Goal: Transaction & Acquisition: Purchase product/service

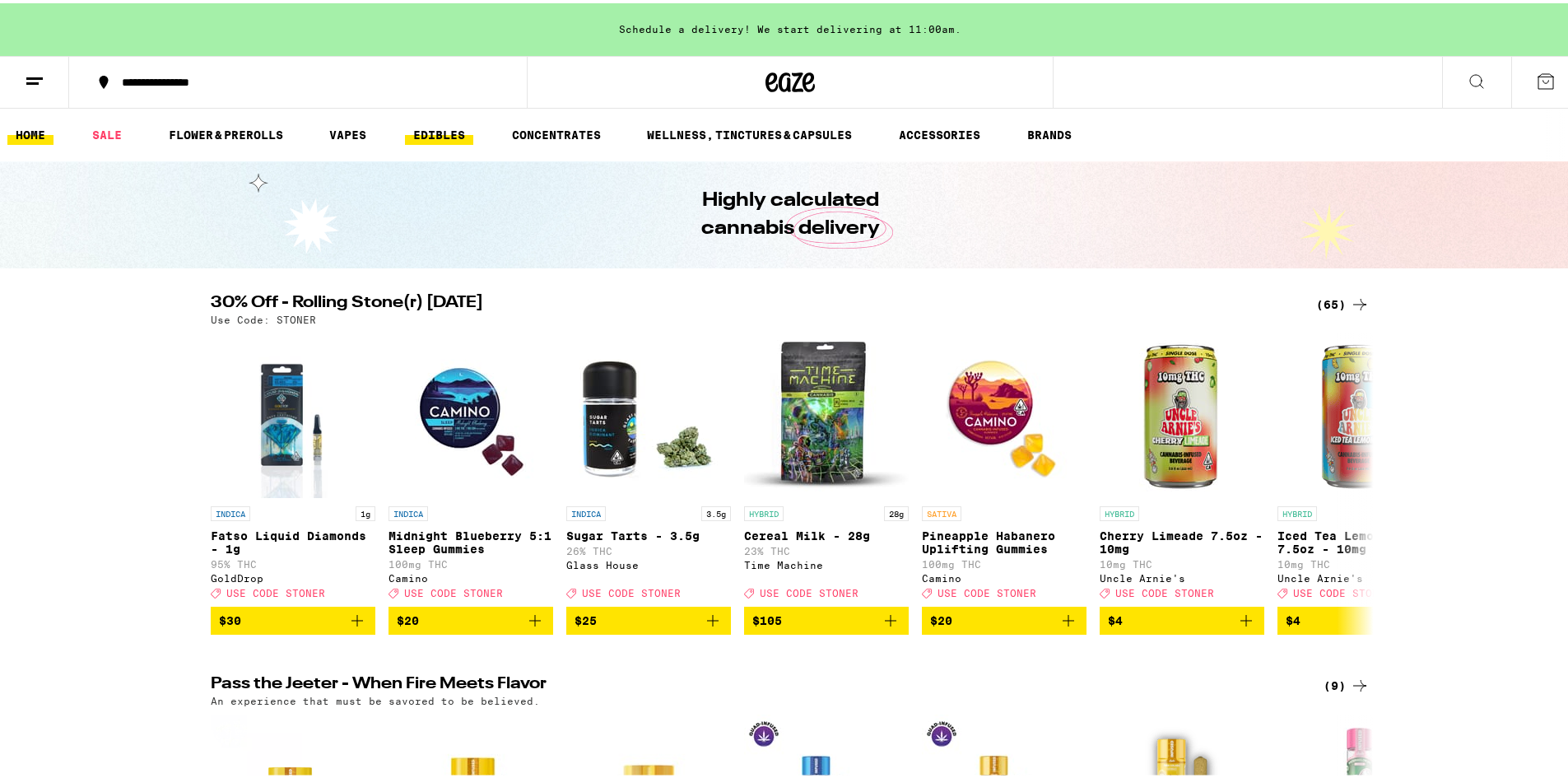
click at [436, 133] on link "EDIBLES" at bounding box center [439, 131] width 69 height 19
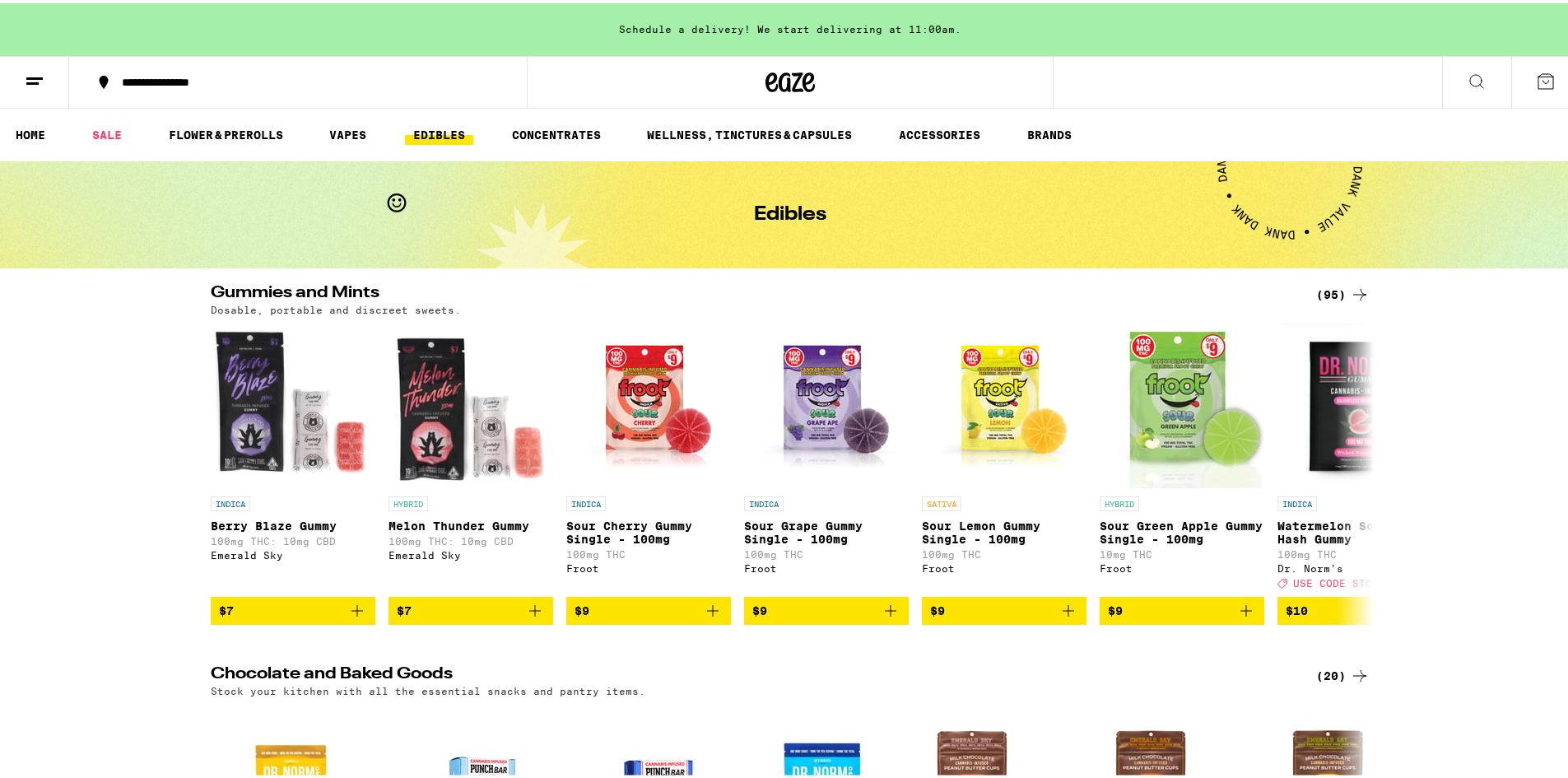
click at [775, 288] on div "(95)" at bounding box center [1343, 291] width 53 height 19
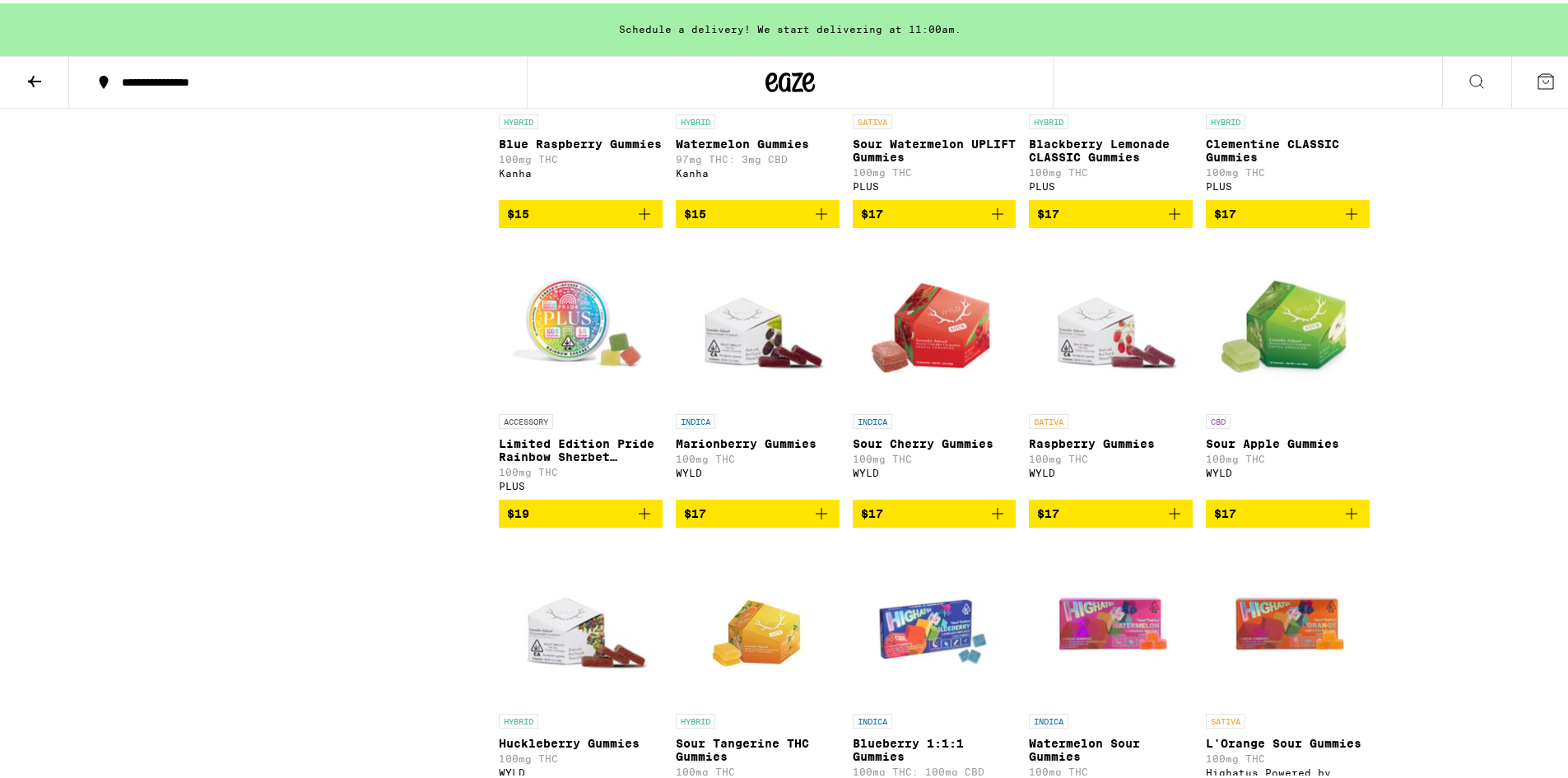
scroll to position [1976, 0]
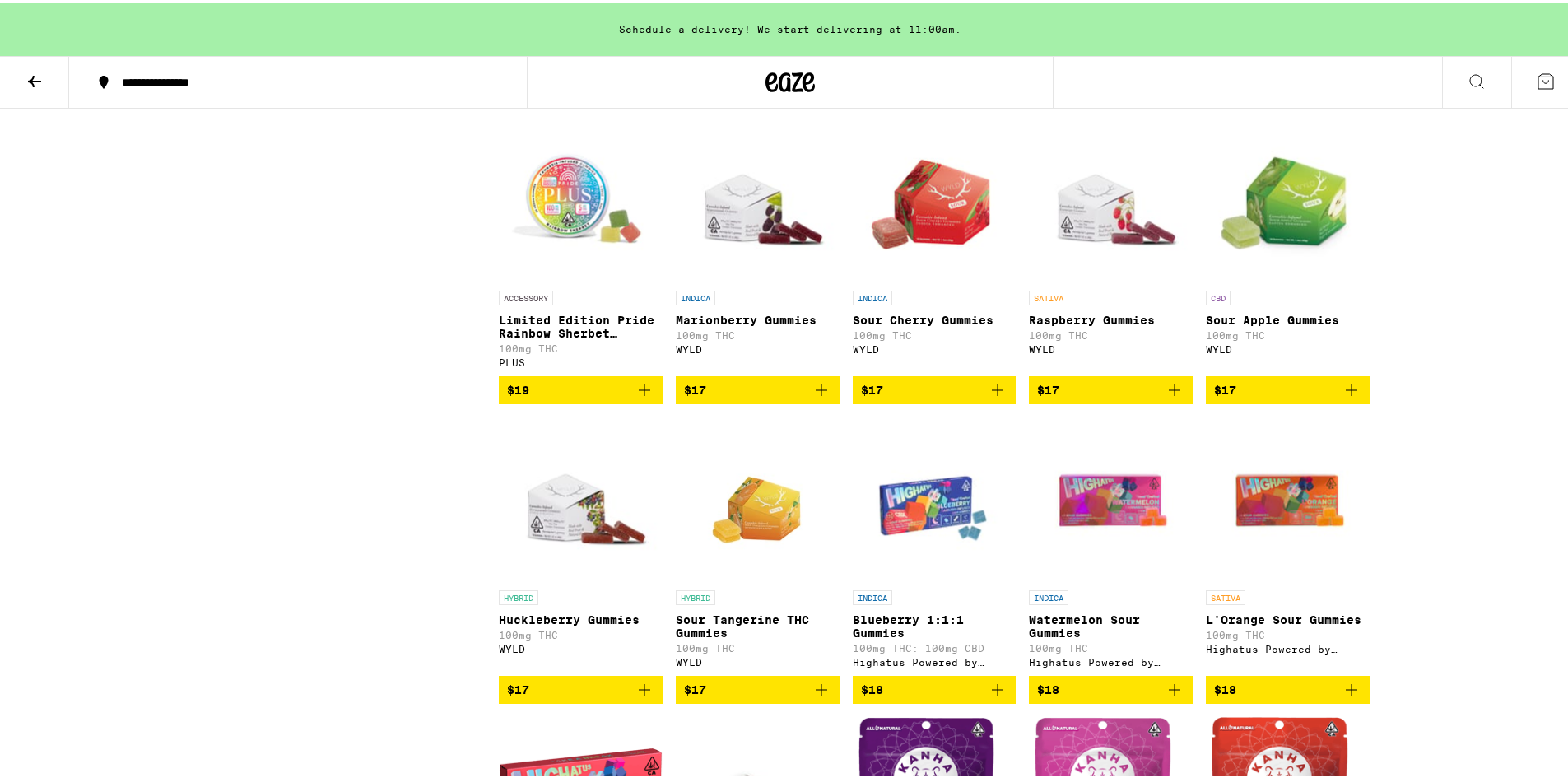
click at [775, 247] on img "Open page for Raspberry Gummies from WYLD" at bounding box center [1110, 197] width 163 height 164
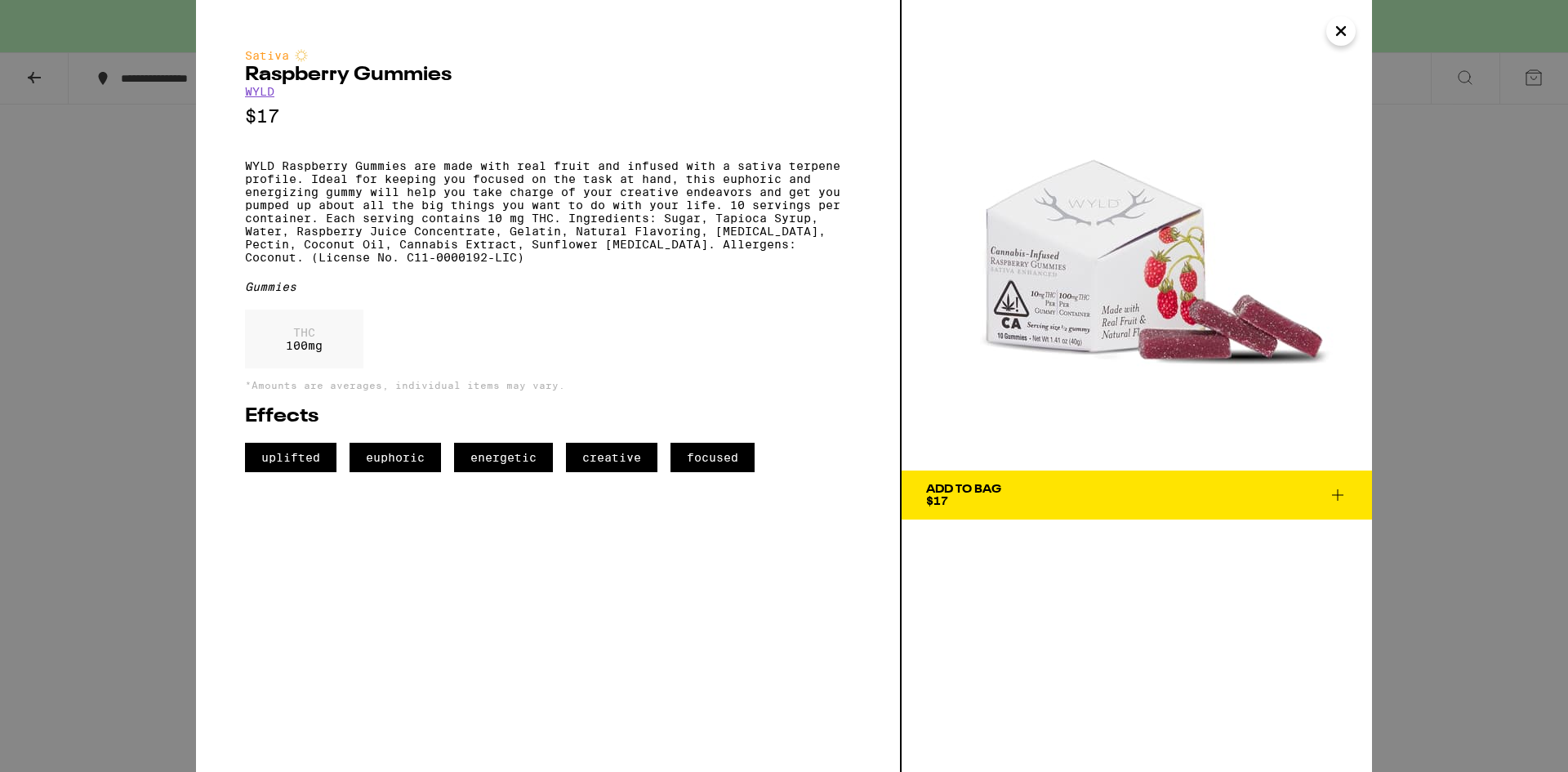
click at [769, 27] on icon "Close" at bounding box center [1341, 30] width 19 height 24
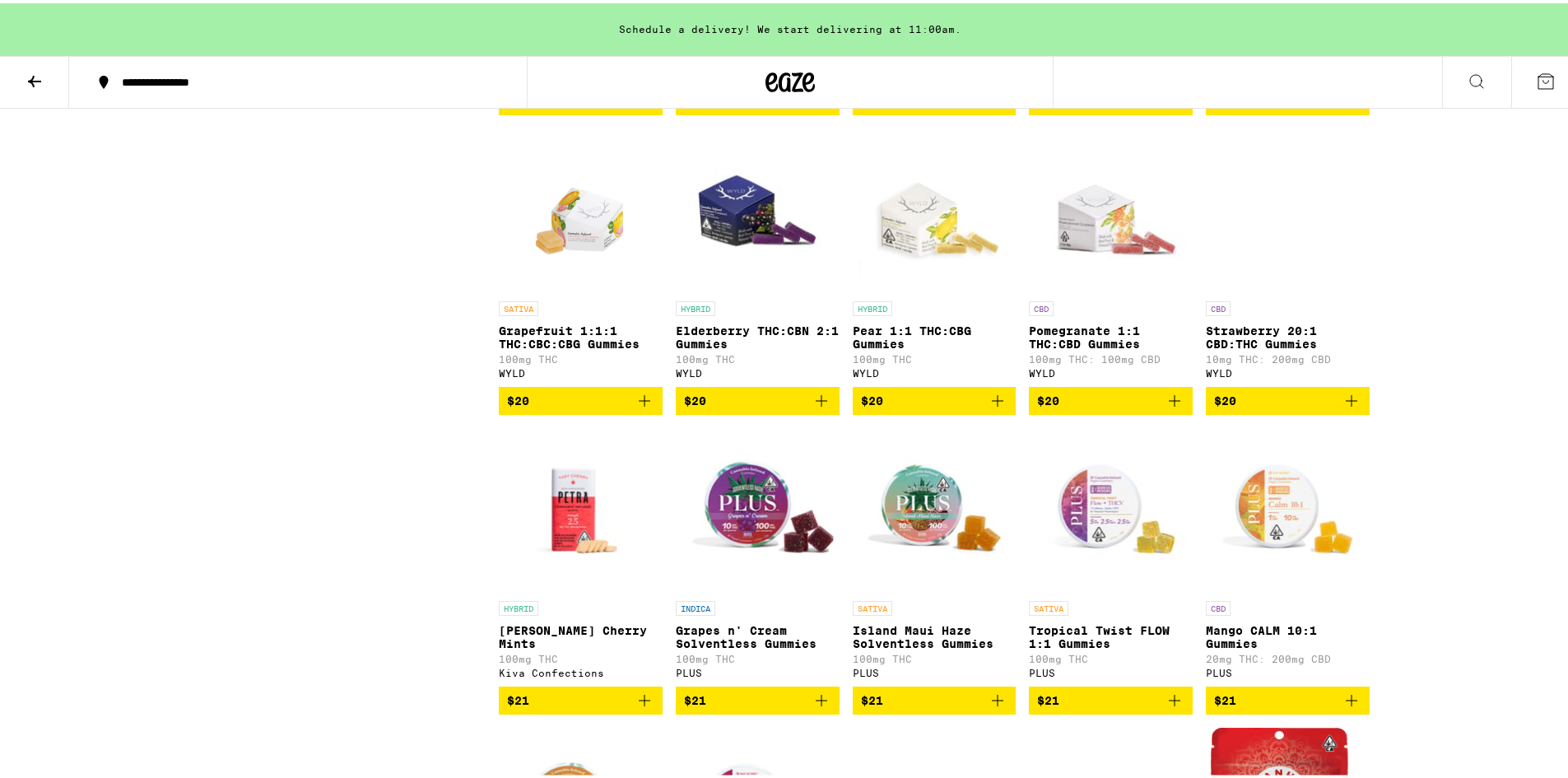
scroll to position [4117, 0]
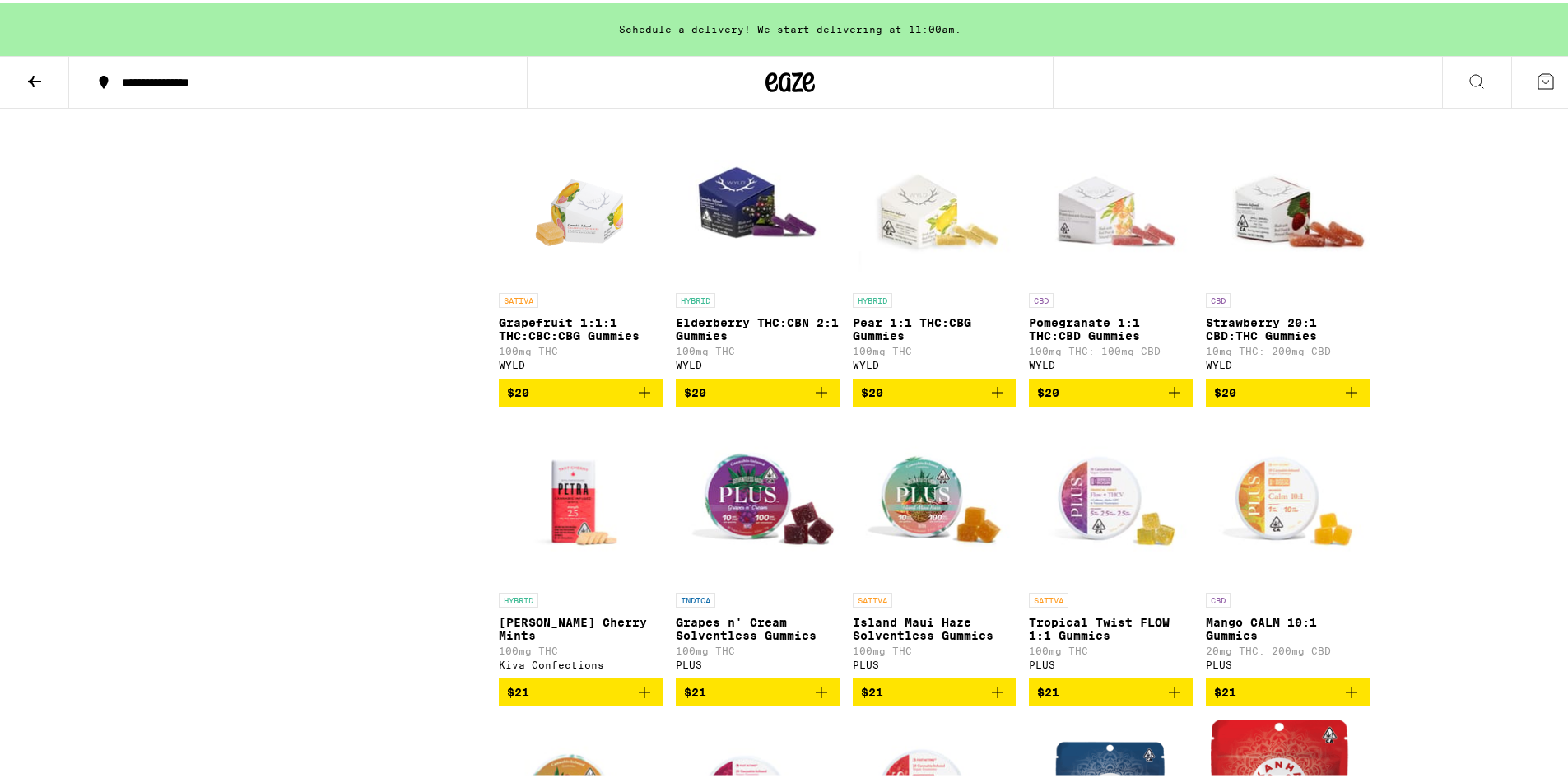
click at [775, 281] on img "Open page for Strawberry 20:1 CBD:THC Gummies from WYLD" at bounding box center [1287, 199] width 163 height 164
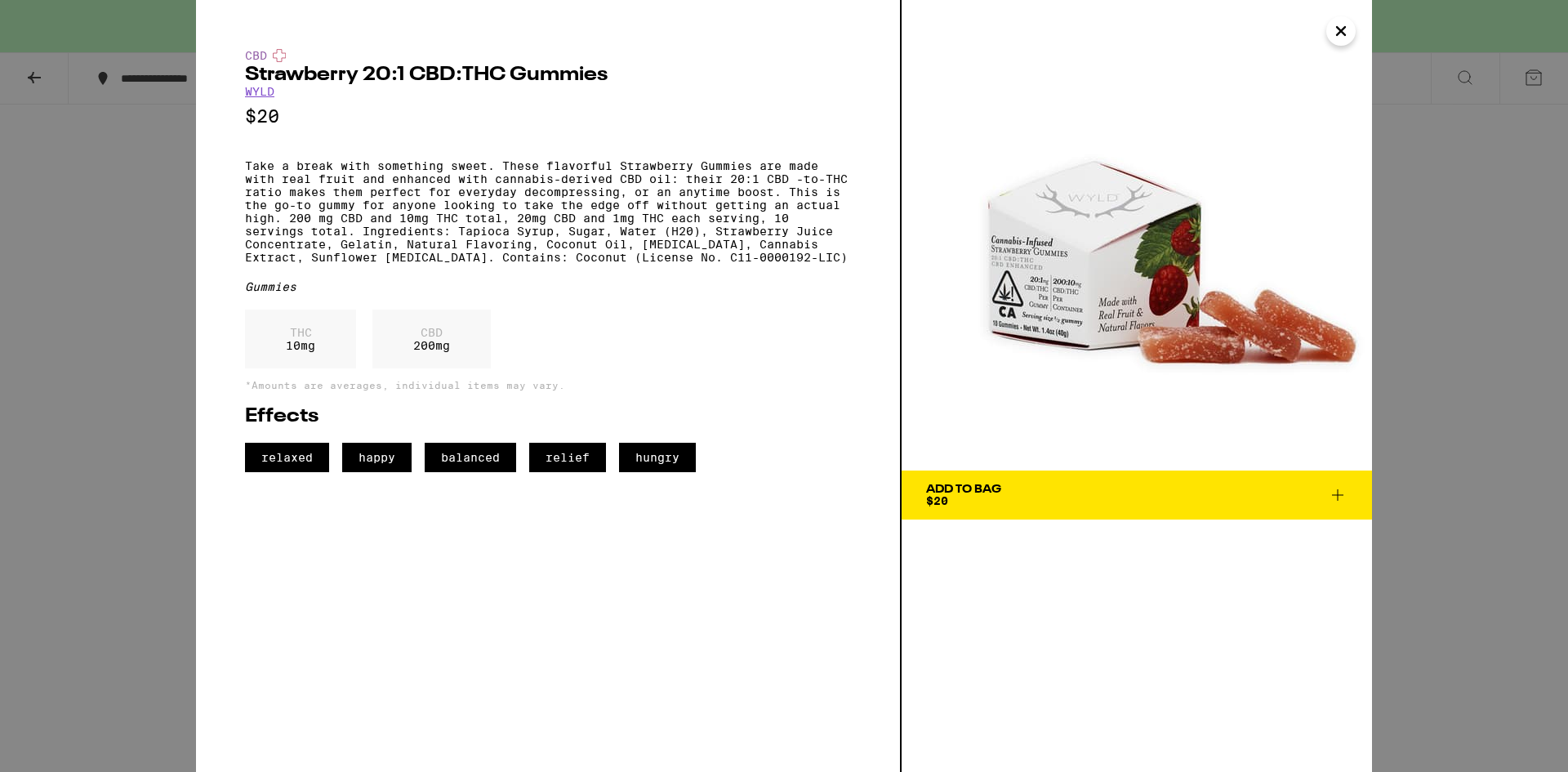
click at [769, 19] on icon "Close" at bounding box center [1341, 30] width 19 height 24
